Goal: Information Seeking & Learning: Find specific fact

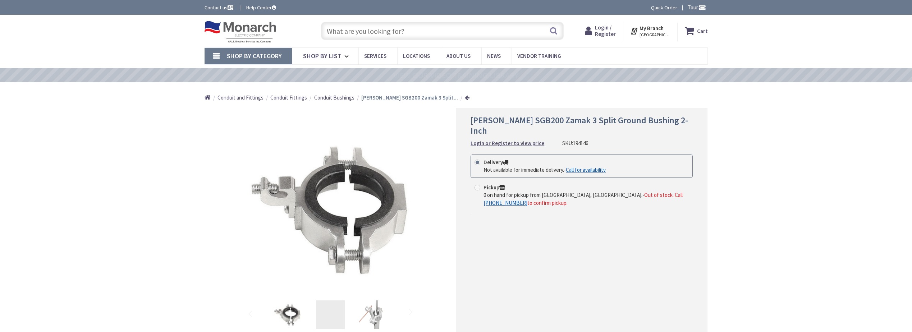
type input "[STREET_ADDRESS]"
click at [433, 30] on input "text" at bounding box center [442, 31] width 243 height 18
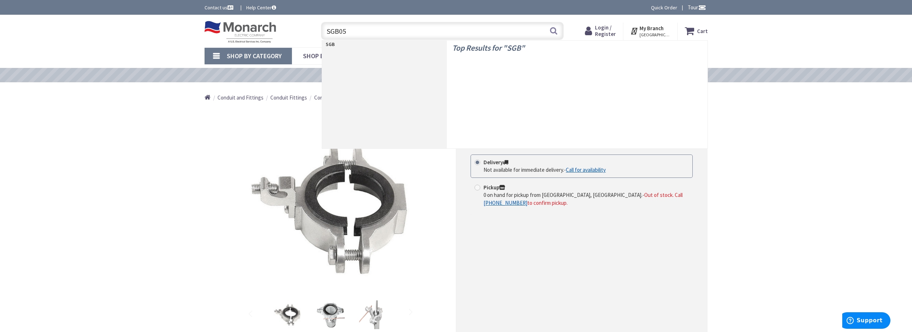
type input "SGB050"
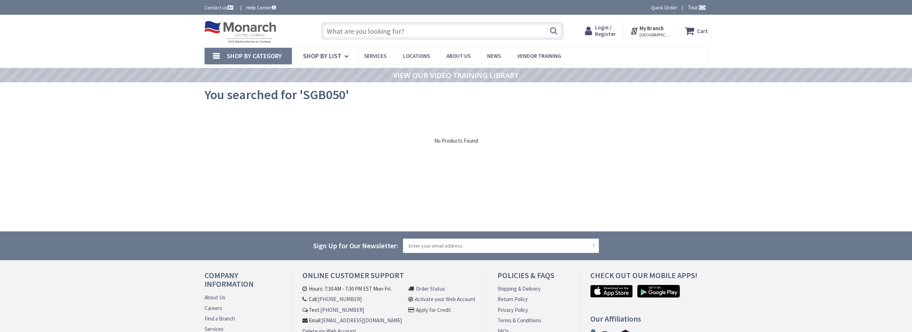
click at [343, 33] on input "text" at bounding box center [442, 31] width 243 height 18
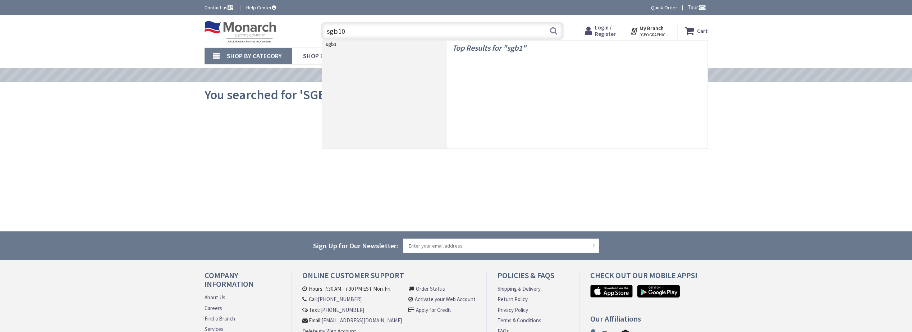
type input "sgb100"
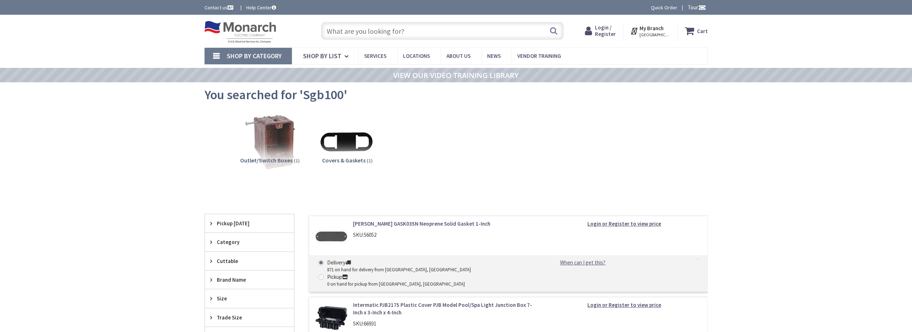
scroll to position [144, 0]
